Goal: Task Accomplishment & Management: Use online tool/utility

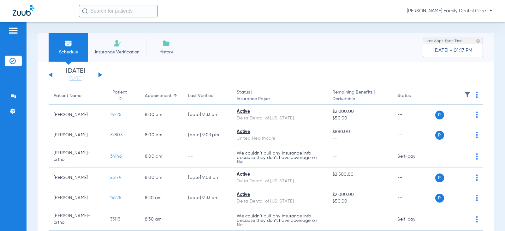
click at [121, 11] on input "text" at bounding box center [118, 11] width 79 height 13
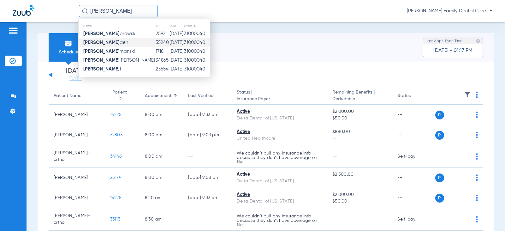
type input "karen do"
click at [111, 41] on span "Karen Do den" at bounding box center [105, 42] width 45 height 5
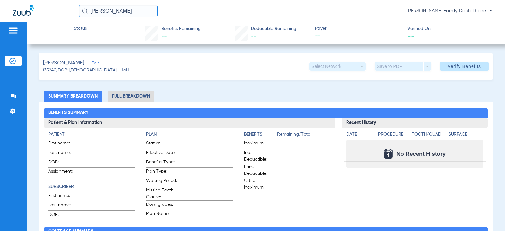
click at [92, 64] on span "Edit" at bounding box center [95, 64] width 6 height 6
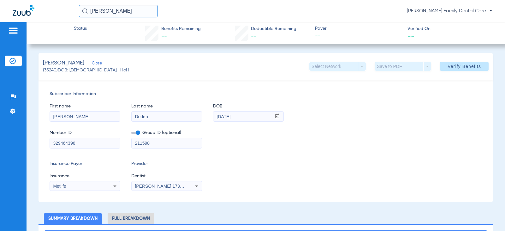
click at [470, 61] on span at bounding box center [464, 66] width 49 height 15
click at [324, 155] on div "Subscriber Information First name [PERSON_NAME] Last name [PERSON_NAME] mm / dd…" at bounding box center [266, 141] width 455 height 122
click at [258, 123] on div "First name Karen Last name Doden DOB mm / dd / yyyy 04/28/1967 Member ID 329464…" at bounding box center [266, 122] width 433 height 51
click at [372, 143] on div "Member ID 329464396 Group ID (optional) 211598" at bounding box center [266, 136] width 433 height 24
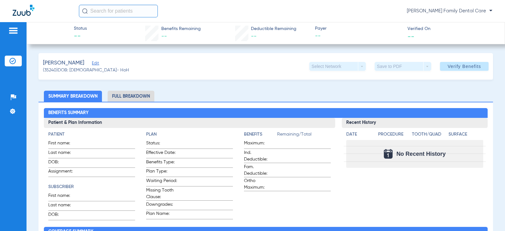
click at [123, 97] on li "Full Breakdown" at bounding box center [131, 96] width 47 height 11
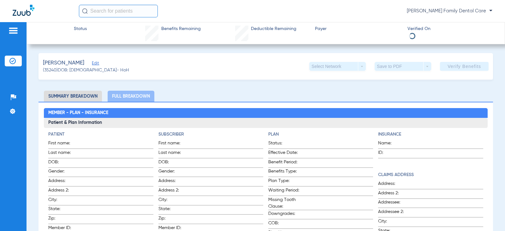
click at [76, 96] on li "Summary Breakdown" at bounding box center [73, 96] width 58 height 11
click at [81, 101] on li "Summary Breakdown" at bounding box center [73, 96] width 58 height 11
click at [77, 96] on li "Summary Breakdown" at bounding box center [73, 96] width 58 height 11
click at [138, 98] on li "Full Breakdown" at bounding box center [131, 96] width 47 height 11
click at [69, 99] on li "Summary Breakdown" at bounding box center [73, 96] width 58 height 11
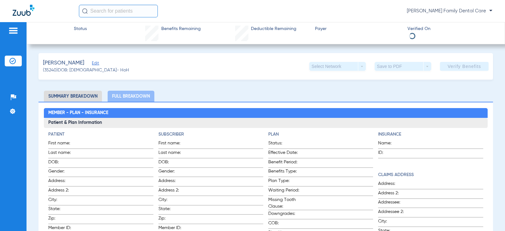
click at [65, 93] on li "Summary Breakdown" at bounding box center [73, 96] width 58 height 11
click at [195, 76] on div "Doden, Karen Edit (35240) DOB: 04/28/1967 - HoH Select Network arrow_drop_down …" at bounding box center [266, 66] width 455 height 27
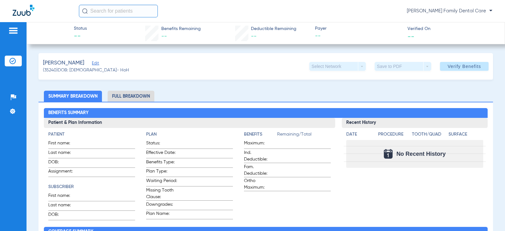
click at [92, 64] on span "Edit" at bounding box center [95, 64] width 6 height 6
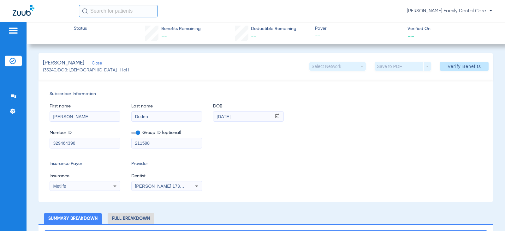
scroll to position [63, 0]
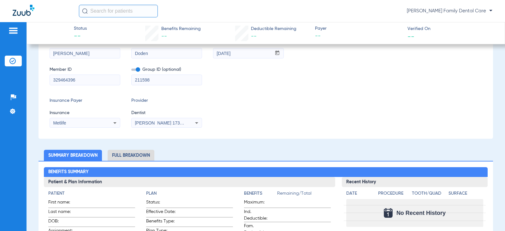
click at [328, 105] on div "Insurance Payer Insurance Metlife Provider Dentist [PERSON_NAME] 1730308958" at bounding box center [266, 112] width 433 height 30
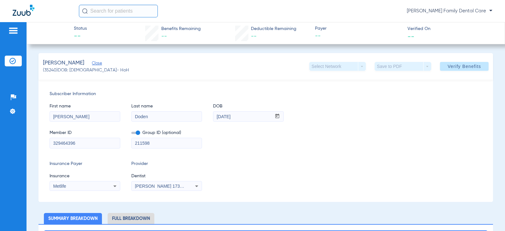
drag, startPoint x: 372, startPoint y: 153, endPoint x: 391, endPoint y: 146, distance: 20.9
click at [372, 154] on div "Subscriber Information First name [PERSON_NAME] Last name [PERSON_NAME] mm / dd…" at bounding box center [266, 141] width 455 height 122
click at [447, 69] on button "Verify Benefits" at bounding box center [464, 66] width 49 height 9
click at [400, 129] on div "Member ID 329464396 Group ID (optional) 211598" at bounding box center [266, 136] width 433 height 24
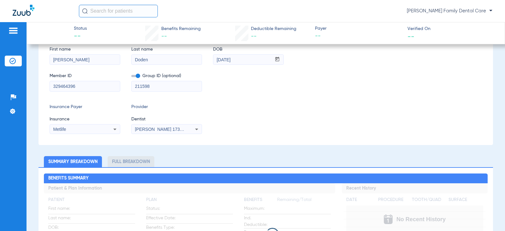
scroll to position [126, 0]
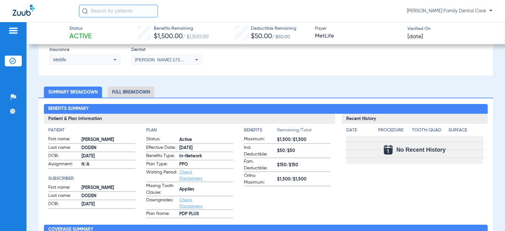
click at [477, 24] on div "Status Active Benefits Remaining $1,500.00 / $1,500.00 Deductible Remaining $50…" at bounding box center [266, 33] width 479 height 22
